Goal: Navigation & Orientation: Find specific page/section

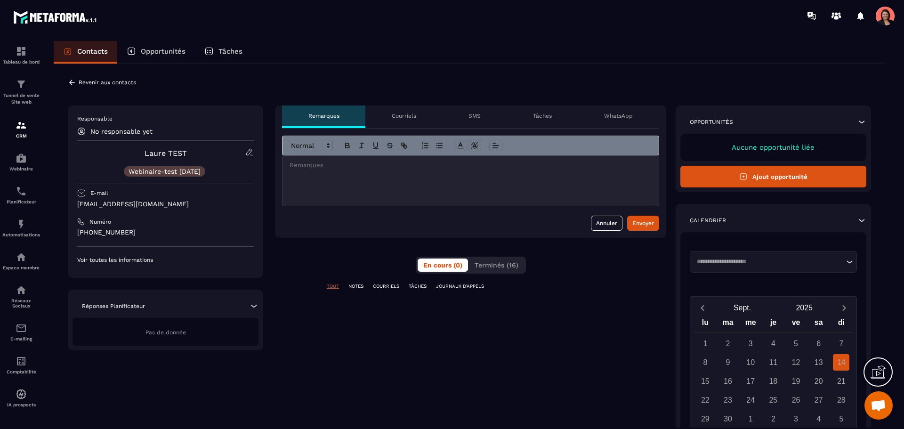
scroll to position [1938, 0]
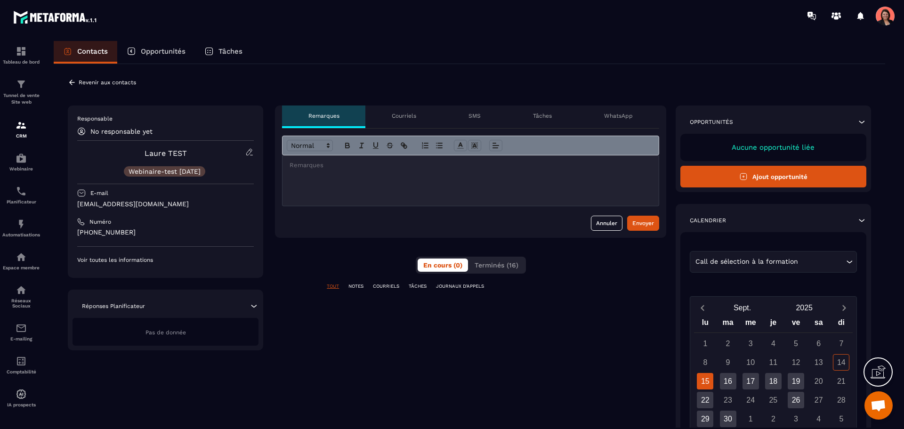
click at [111, 262] on p "Voir toutes les informations" at bounding box center [165, 260] width 177 height 8
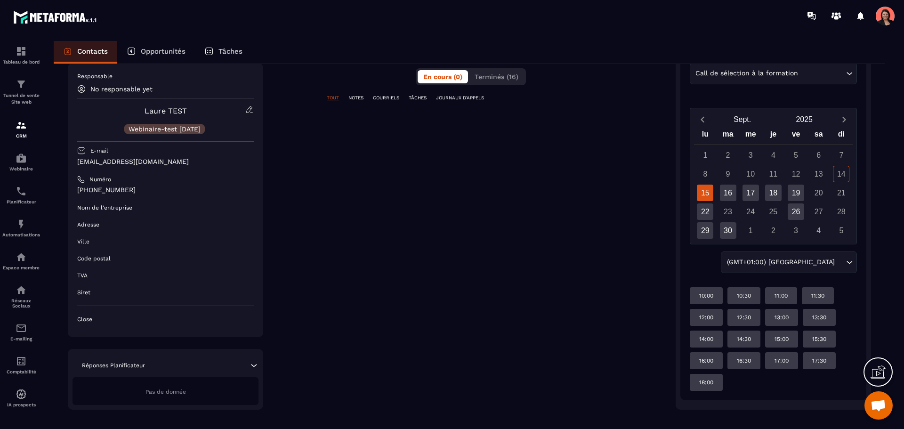
scroll to position [199, 0]
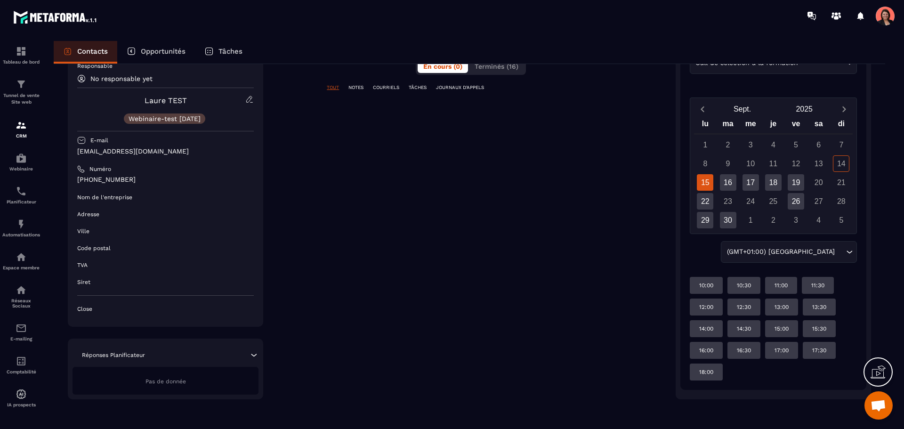
click at [252, 353] on icon at bounding box center [253, 354] width 9 height 9
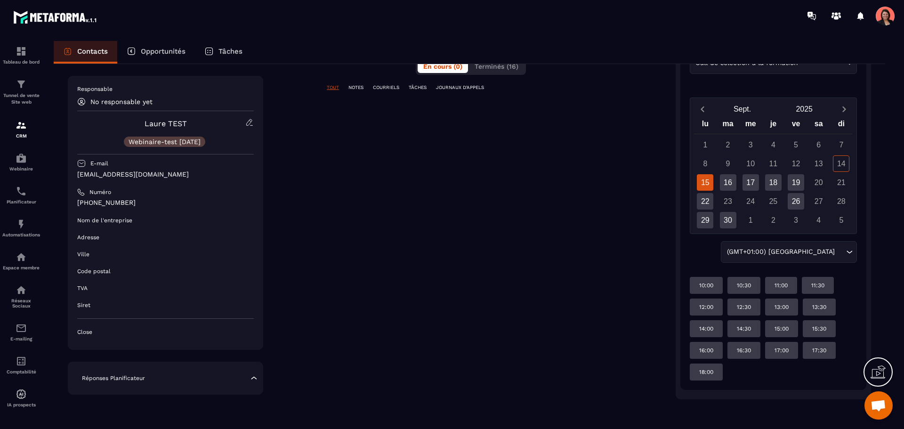
drag, startPoint x: 257, startPoint y: 374, endPoint x: 251, endPoint y: 374, distance: 6.6
click at [257, 374] on icon at bounding box center [253, 378] width 9 height 9
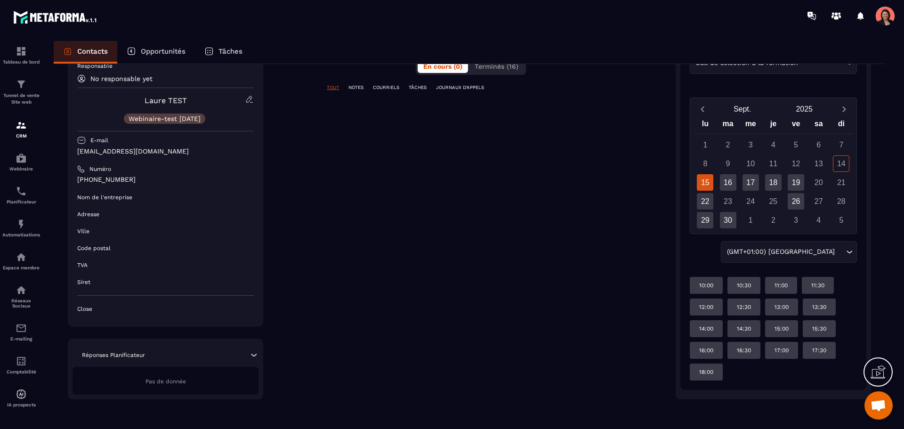
scroll to position [0, 0]
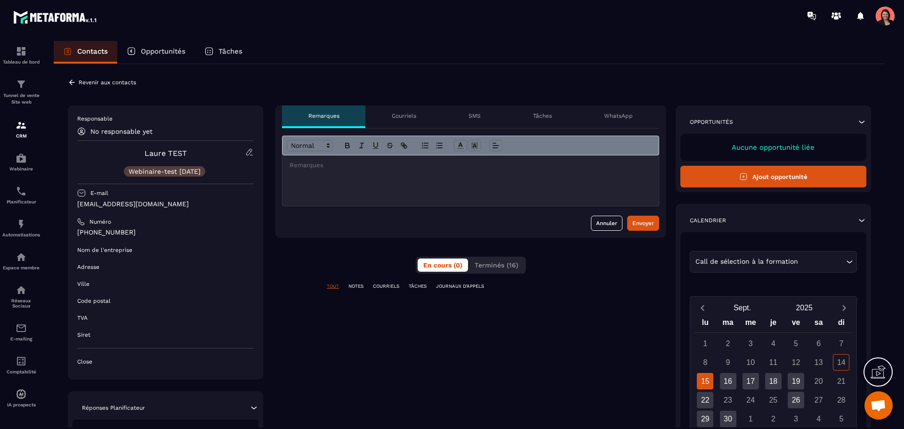
click at [351, 286] on p "NOTES" at bounding box center [356, 286] width 15 height 7
click at [390, 287] on p "COURRIELS" at bounding box center [386, 286] width 26 height 7
click at [422, 284] on p "TÂCHES" at bounding box center [418, 286] width 18 height 7
click at [480, 286] on p "JOURNAUX D'APPELS" at bounding box center [460, 286] width 48 height 7
click at [337, 284] on p "TOUT" at bounding box center [333, 286] width 12 height 7
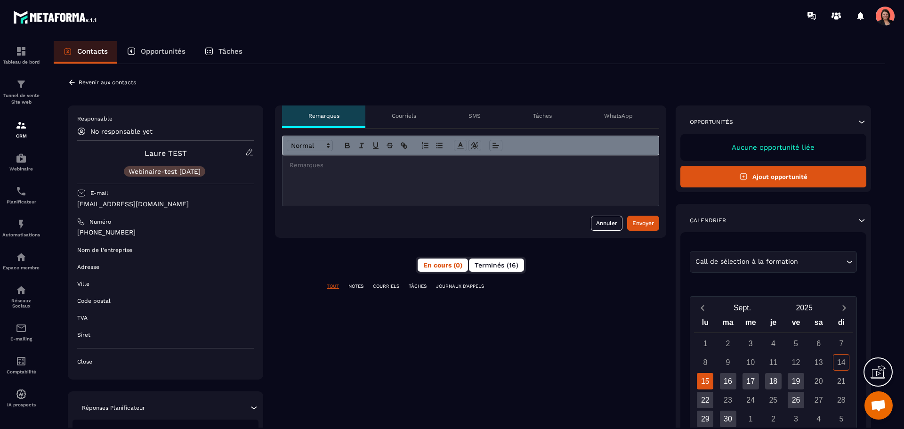
click at [500, 264] on span "Terminés (16)" at bounding box center [497, 265] width 44 height 8
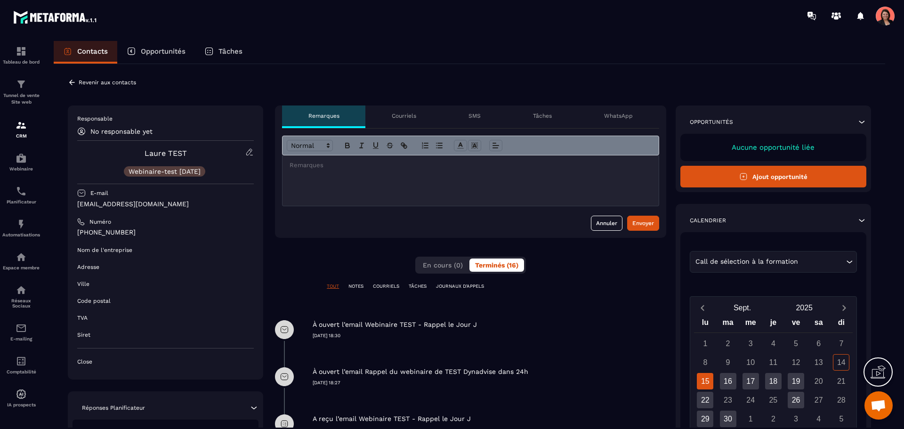
click at [395, 120] on div "Courriels" at bounding box center [404, 117] width 77 height 23
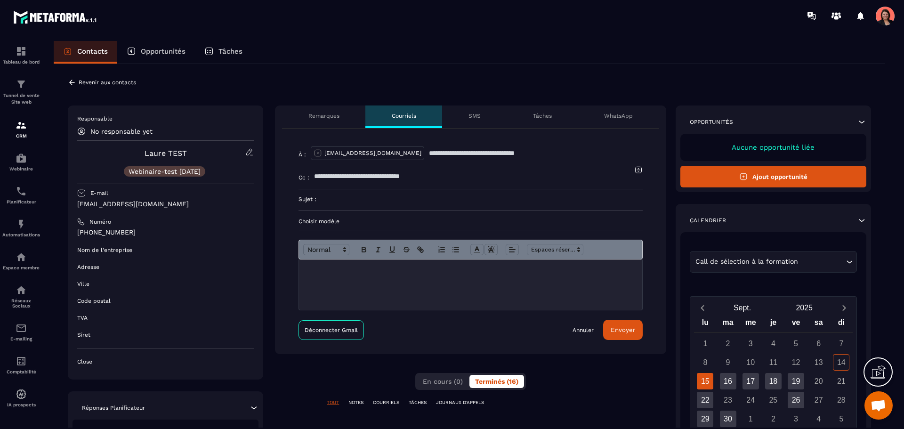
click at [479, 116] on p "SMS" at bounding box center [475, 116] width 12 height 8
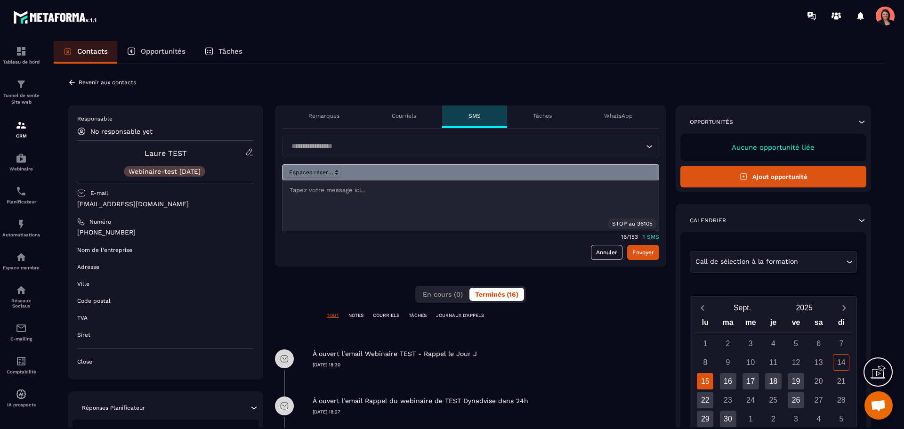
click at [543, 114] on p "Tâches" at bounding box center [542, 116] width 19 height 8
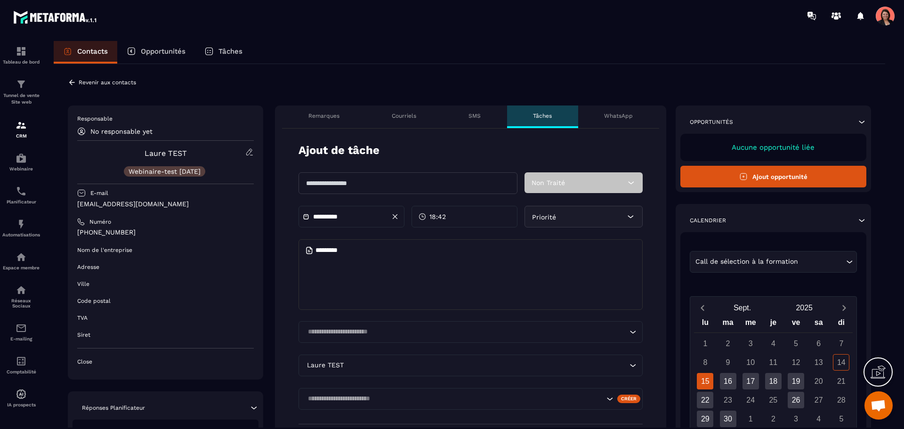
click at [618, 114] on p "WhatsApp" at bounding box center [618, 116] width 29 height 8
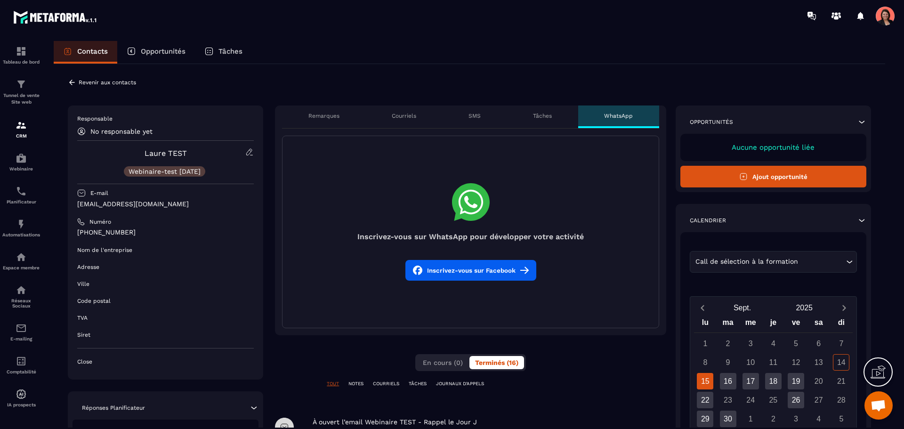
click at [317, 122] on div "Remarques" at bounding box center [323, 117] width 83 height 23
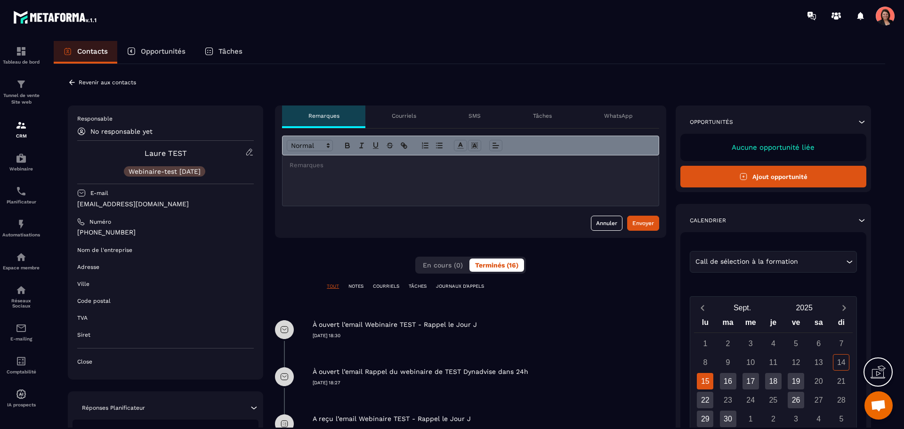
click at [155, 53] on p "Opportunités" at bounding box center [163, 51] width 45 height 8
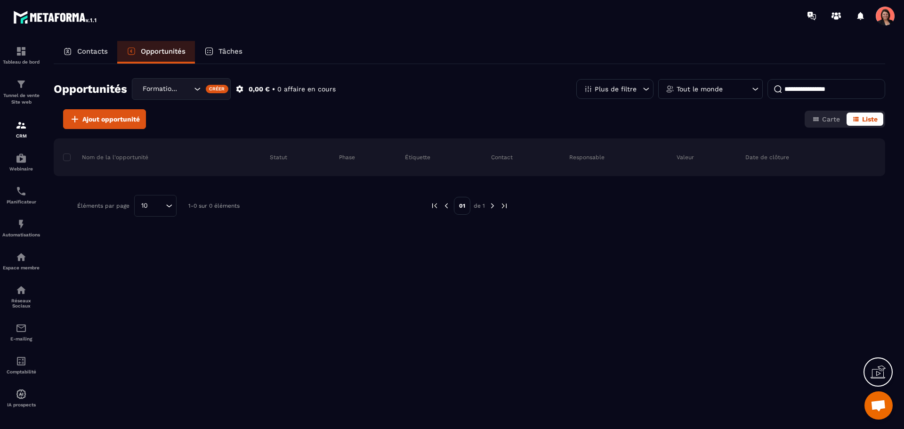
click at [675, 89] on div "Tout le monde" at bounding box center [710, 89] width 105 height 20
click at [240, 54] on p "Tâches" at bounding box center [231, 51] width 24 height 8
